Goal: Task Accomplishment & Management: Manage account settings

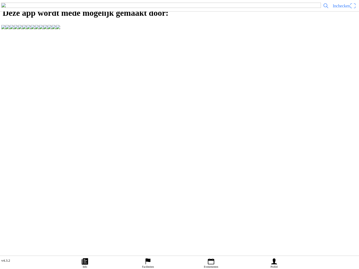
click at [148, 257] on icon "flag" at bounding box center [148, 261] width 8 height 8
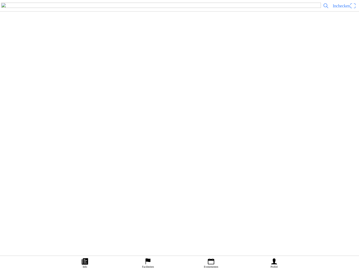
scroll to position [314, 0]
click at [19, 70] on img at bounding box center [11, 62] width 15 height 15
click at [0, 0] on slot "Evenementen" at bounding box center [0, 0] width 0 height 0
click at [107, 176] on h2 "evenement enduro training zondag Heerde" at bounding box center [186, 172] width 326 height 7
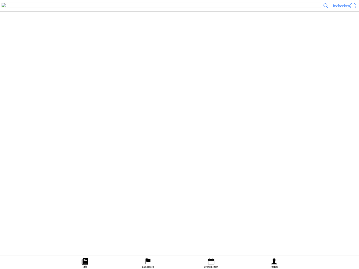
click at [54, 130] on span "button" at bounding box center [51, 126] width 5 height 7
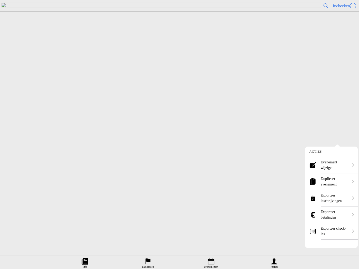
click at [338, 182] on ion-label "Dupliceer evenement" at bounding box center [335, 181] width 28 height 11
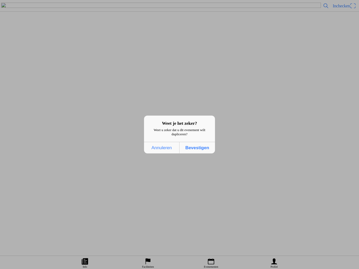
click at [204, 149] on span "Bevestigen" at bounding box center [197, 147] width 32 height 11
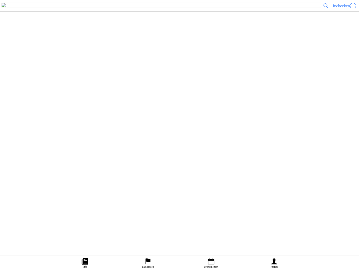
scroll to position [106, 0]
click at [40, 89] on button "button" at bounding box center [181, 80] width 355 height 18
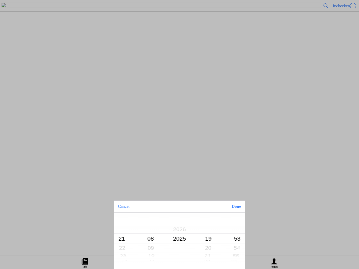
click at [151, 210] on div "Cancel" at bounding box center [147, 207] width 66 height 12
click at [236, 210] on button "Done" at bounding box center [236, 207] width 18 height 12
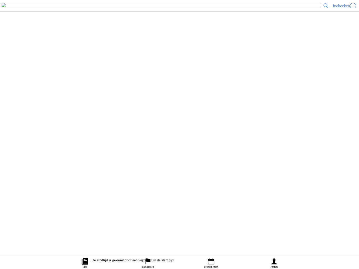
click at [51, 108] on button "button" at bounding box center [181, 99] width 355 height 18
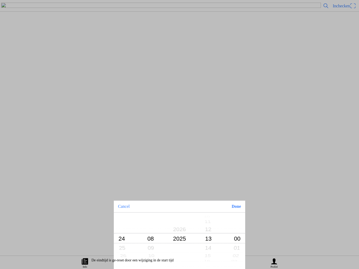
click at [211, 209] on div "Done" at bounding box center [212, 207] width 66 height 12
click at [237, 207] on button "Done" at bounding box center [236, 207] width 18 height 12
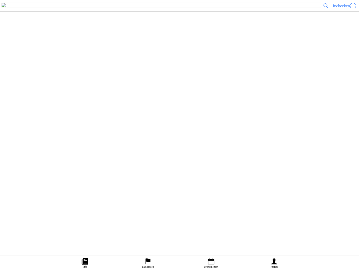
click at [50, 89] on button "button" at bounding box center [181, 80] width 355 height 18
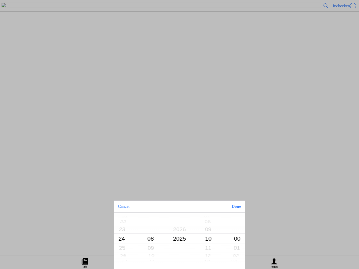
click at [238, 210] on button "Done" at bounding box center [236, 207] width 18 height 12
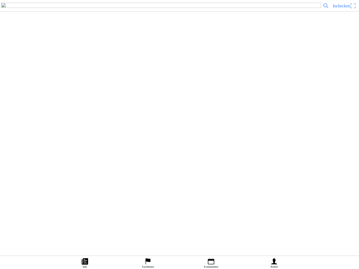
click at [45, 127] on button "button" at bounding box center [181, 117] width 355 height 18
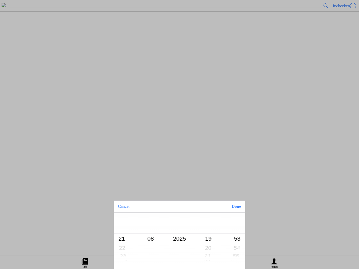
click at [238, 206] on button "Done" at bounding box center [236, 207] width 18 height 12
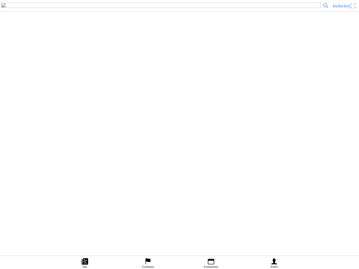
scroll to position [1459, 0]
click at [210, 257] on icon "calendar" at bounding box center [211, 261] width 8 height 8
